Goal: Transaction & Acquisition: Book appointment/travel/reservation

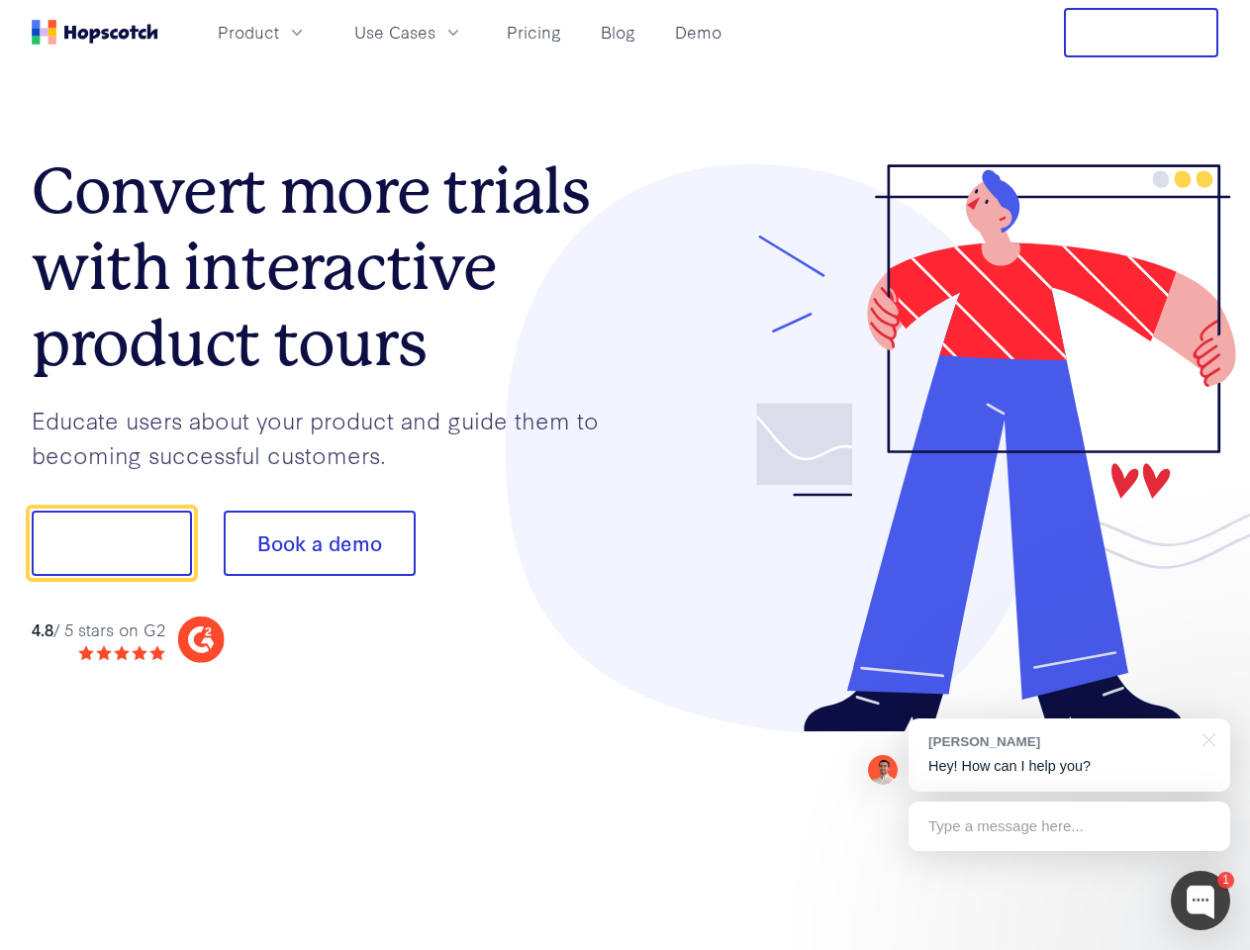
click at [625, 475] on div at bounding box center [922, 448] width 594 height 569
click at [279, 32] on span "Product" at bounding box center [248, 32] width 61 height 25
click at [435, 32] on span "Use Cases" at bounding box center [394, 32] width 81 height 25
click at [1141, 33] on button "Free Trial" at bounding box center [1141, 32] width 154 height 49
click at [111, 543] on button "Show me!" at bounding box center [112, 543] width 160 height 65
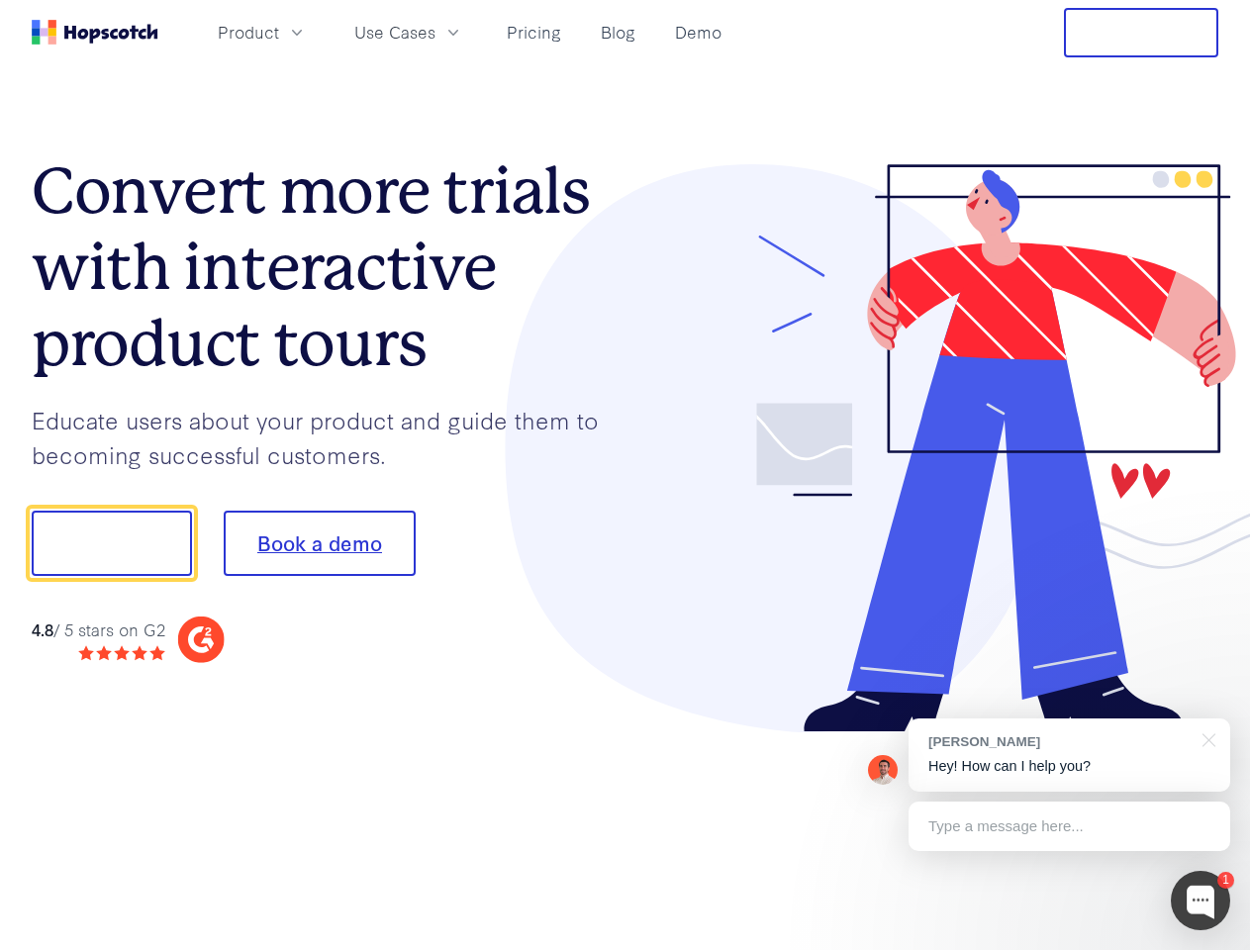
click at [319, 543] on button "Book a demo" at bounding box center [320, 543] width 192 height 65
click at [1200, 901] on div at bounding box center [1200, 900] width 59 height 59
click at [1069, 755] on div "[PERSON_NAME] Hey! How can I help you?" at bounding box center [1070, 755] width 322 height 73
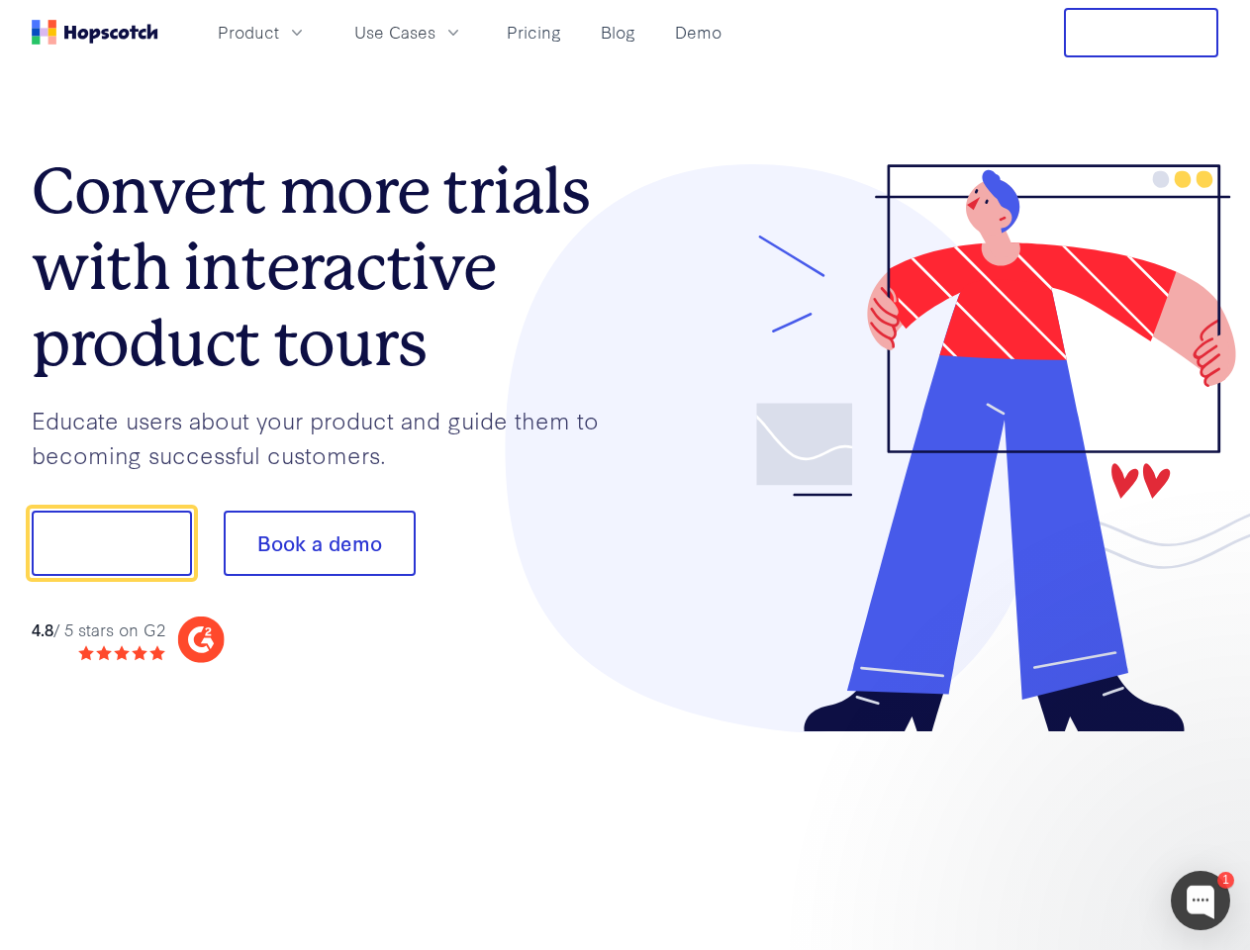
click at [1205, 738] on div at bounding box center [1044, 541] width 371 height 660
click at [1069, 826] on div at bounding box center [1044, 541] width 371 height 660
